Goal: Task Accomplishment & Management: Complete application form

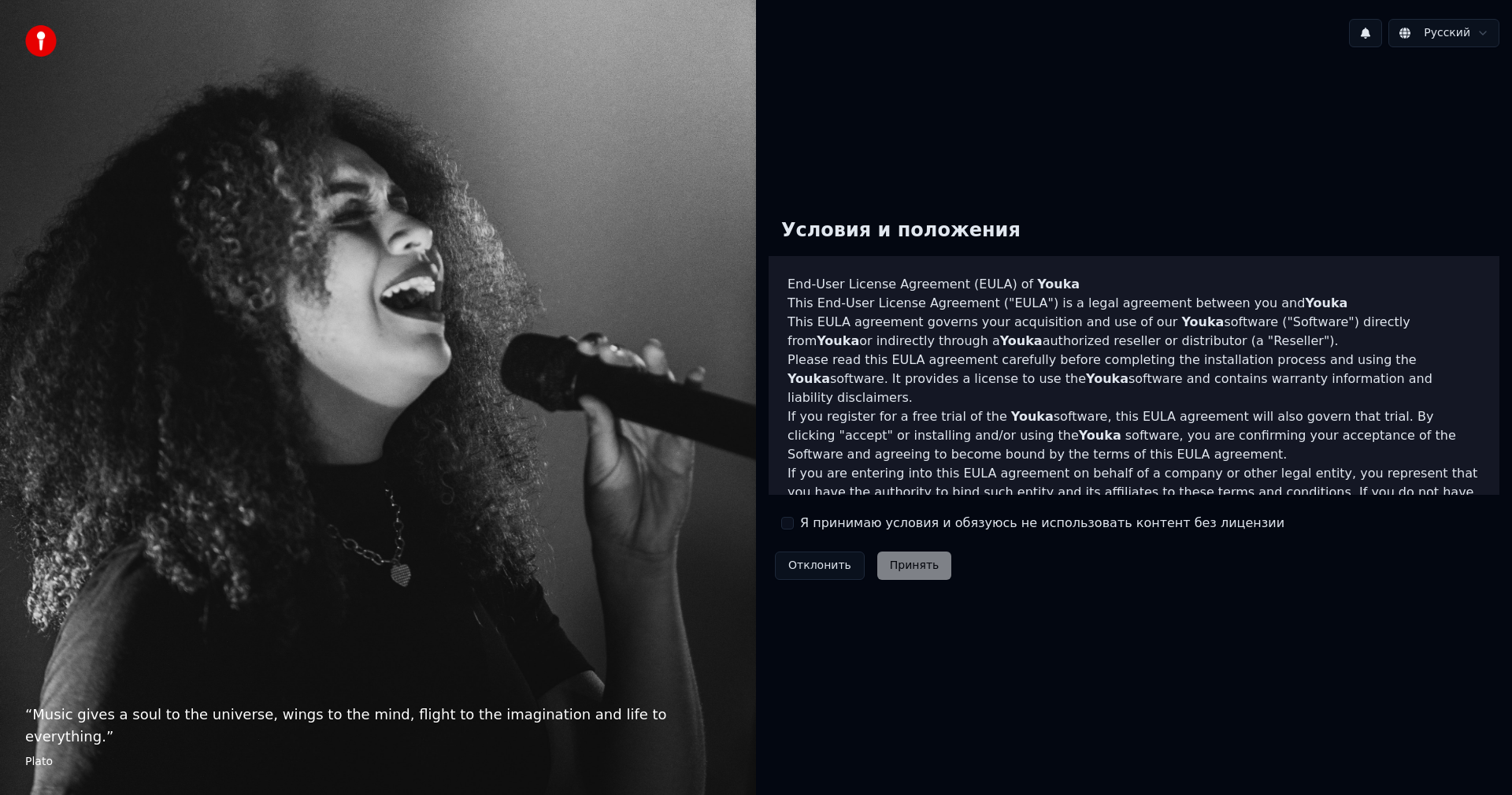
click at [843, 518] on label "Я принимаю условия и обязуюсь не использовать контент без лицензии" at bounding box center [1042, 524] width 484 height 19
click at [794, 518] on button "Я принимаю условия и обязуюсь не использовать контент без лицензии" at bounding box center [788, 523] width 13 height 13
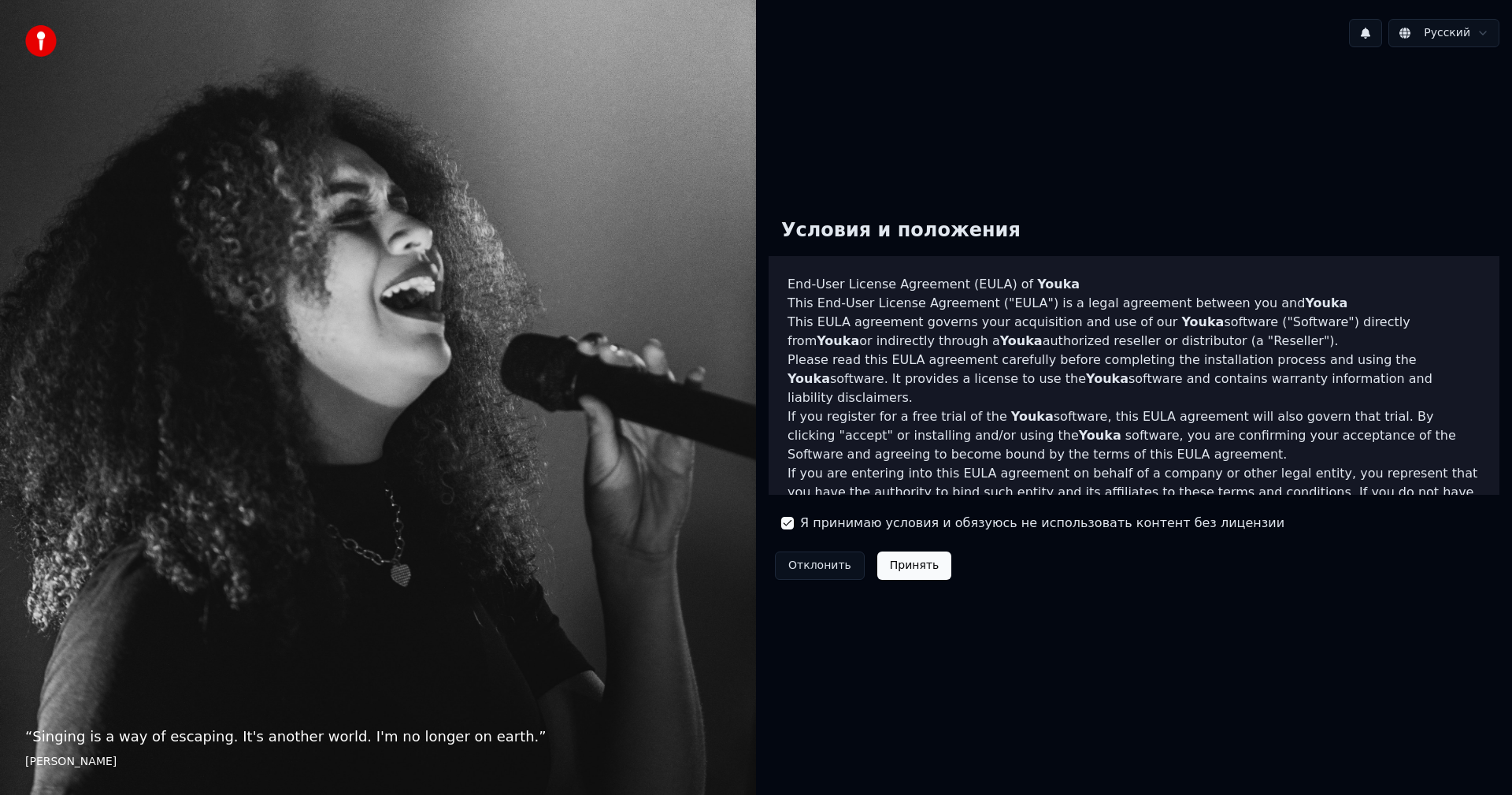
click at [897, 564] on button "Принять" at bounding box center [914, 565] width 75 height 29
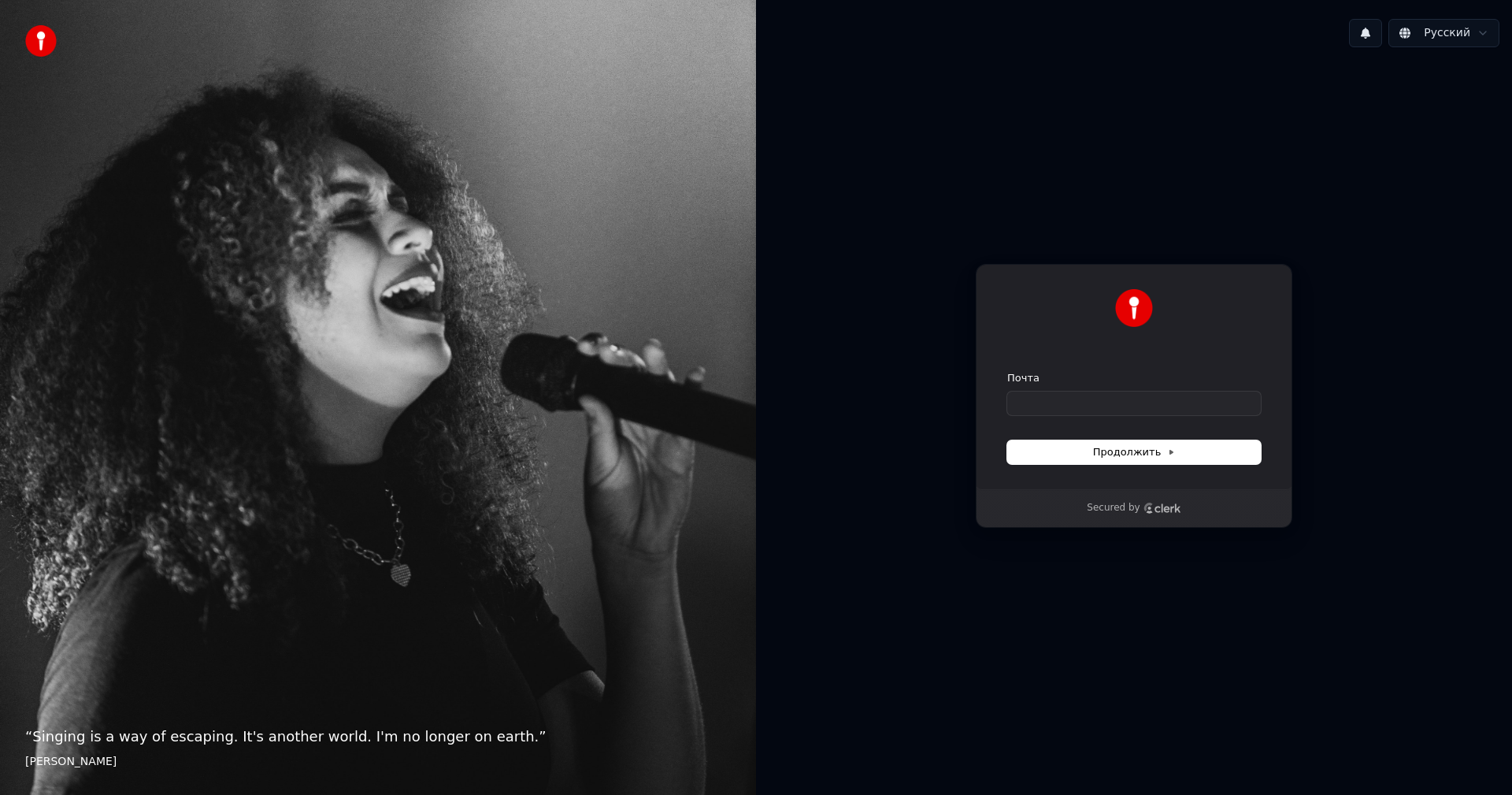
click at [1136, 415] on form "Почта Продолжить" at bounding box center [1133, 417] width 254 height 93
click at [1136, 407] on input "Почта" at bounding box center [1133, 403] width 254 height 23
type input "*"
